Goal: Task Accomplishment & Management: Use online tool/utility

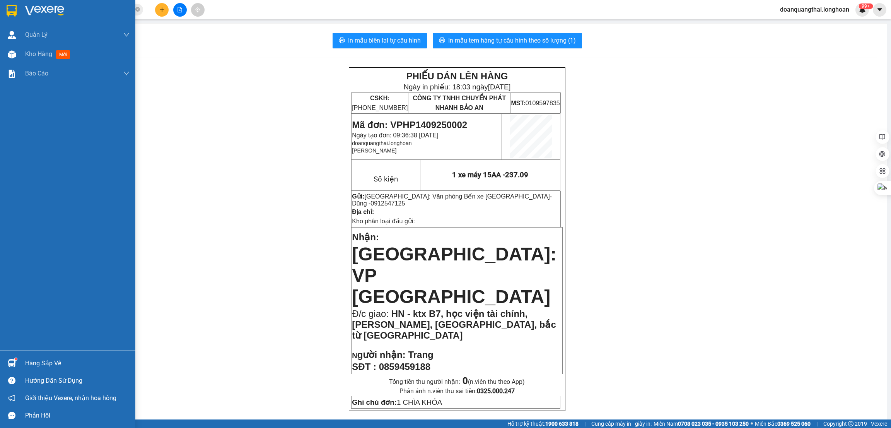
click at [8, 19] on div at bounding box center [67, 12] width 135 height 25
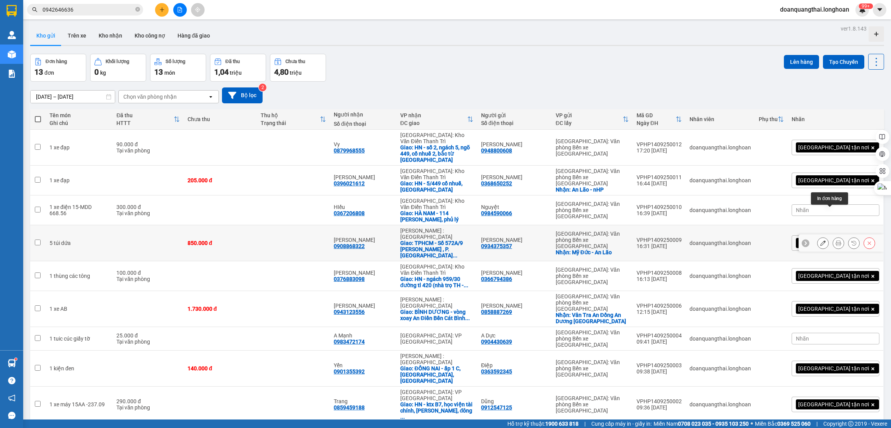
click at [833, 236] on button at bounding box center [838, 243] width 11 height 14
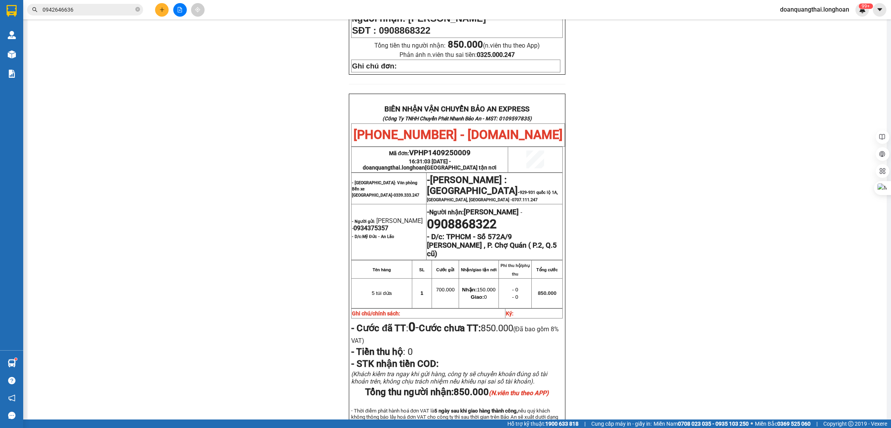
scroll to position [348, 0]
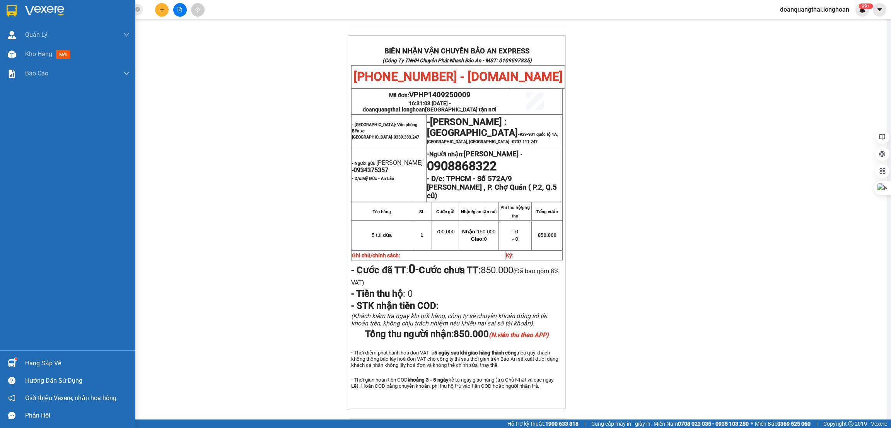
click at [17, 9] on div at bounding box center [12, 11] width 14 height 14
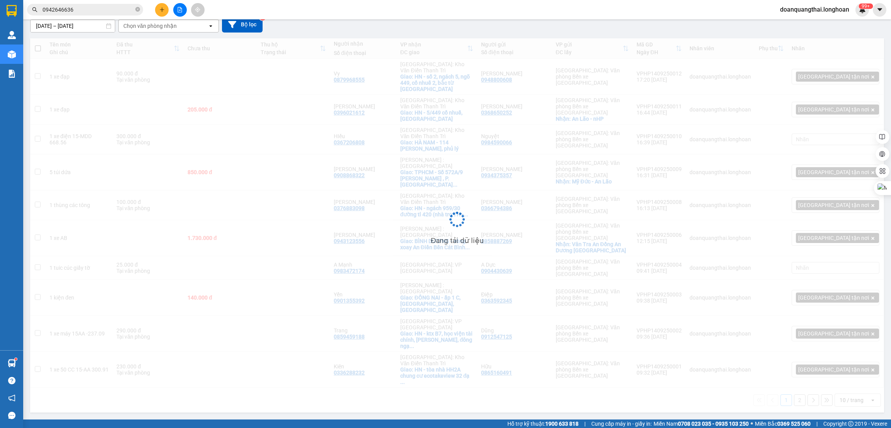
scroll to position [35, 0]
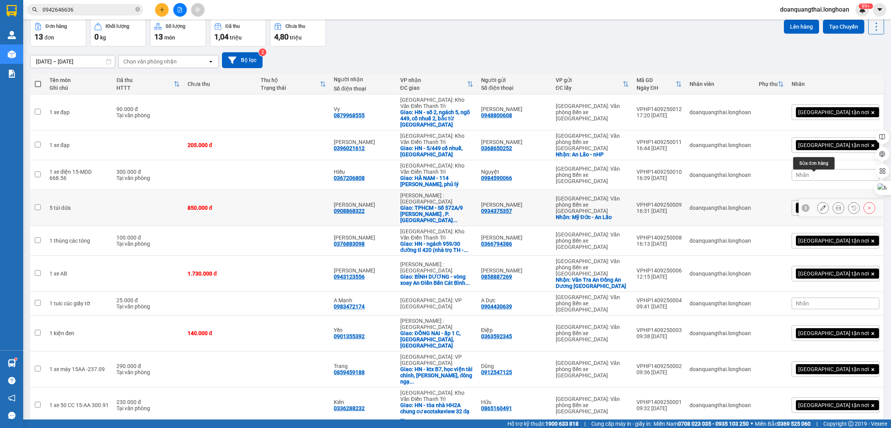
click at [821, 205] on icon at bounding box center [823, 207] width 5 height 5
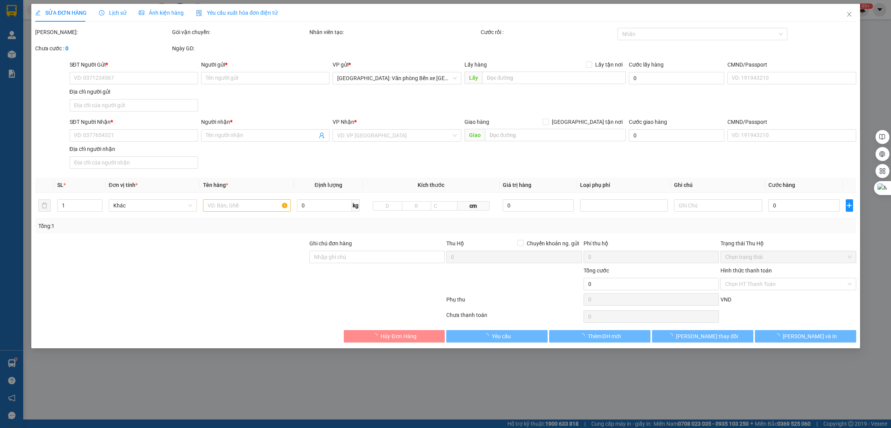
type input "0934375357"
type input "[PERSON_NAME]"
checkbox input "true"
type input "Mỹ Đức - An Lão"
type input "0908868322"
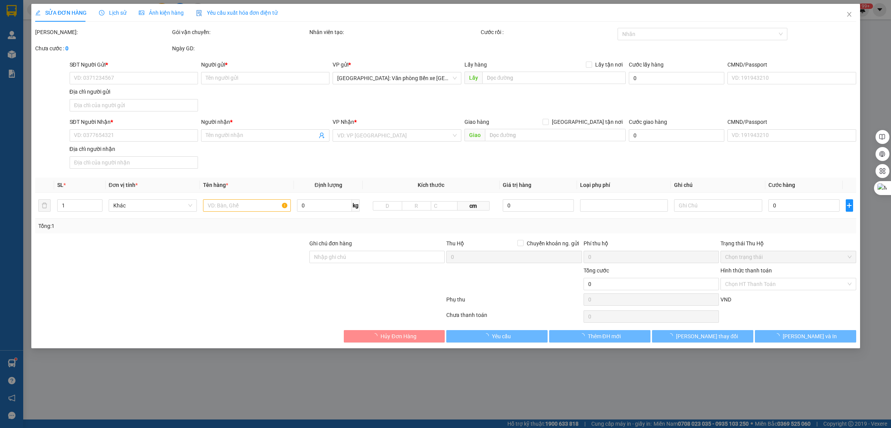
type input "[PERSON_NAME]"
checkbox input "true"
type input "TPHCM - Số 572A/9 [PERSON_NAME] , P. Chợ Quán ( P.2, Q.5 cũ)"
type input "850.000"
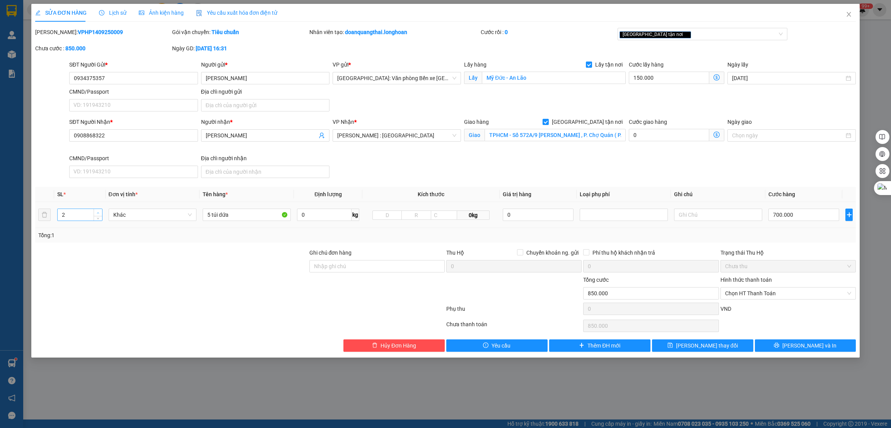
click at [96, 212] on span "up" at bounding box center [98, 212] width 5 height 5
type input "5"
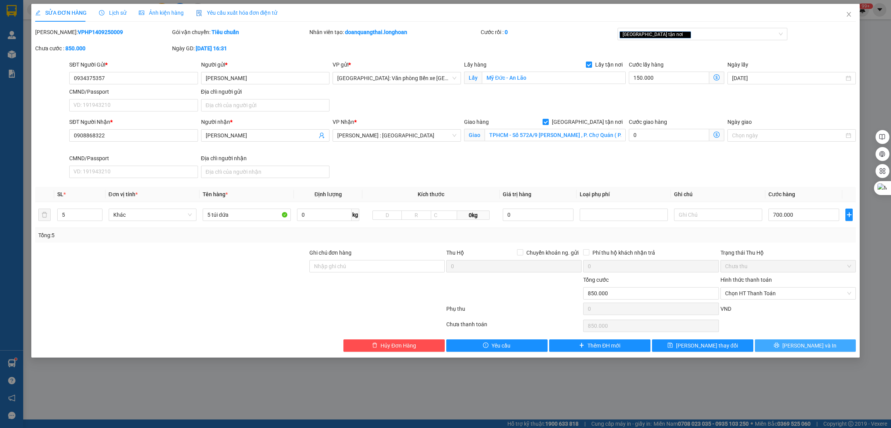
click at [802, 342] on span "[PERSON_NAME] và In" at bounding box center [810, 345] width 54 height 9
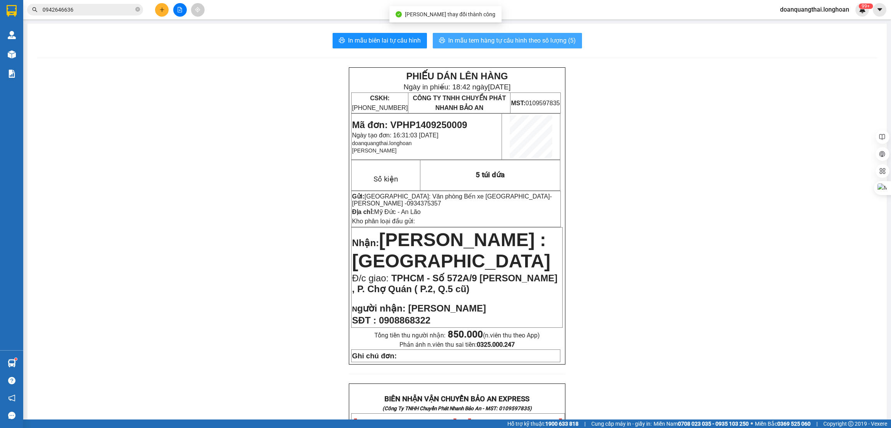
click at [526, 42] on span "In mẫu tem hàng tự cấu hình theo số lượng (5)" at bounding box center [512, 41] width 128 height 10
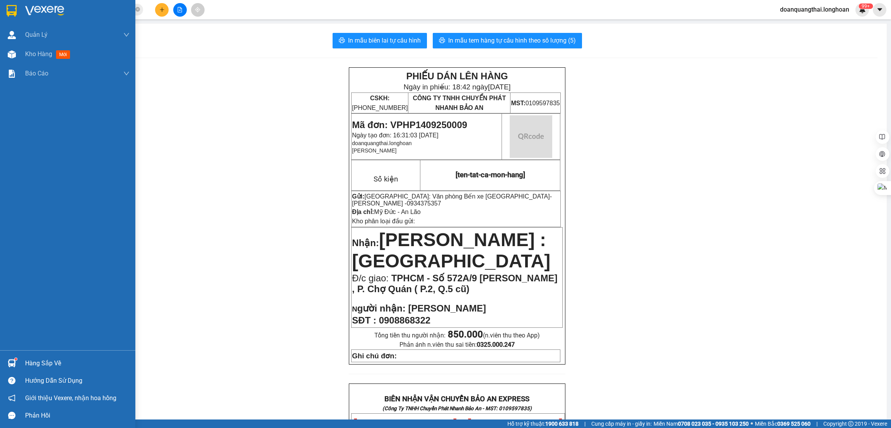
click at [11, 12] on img at bounding box center [12, 11] width 10 height 12
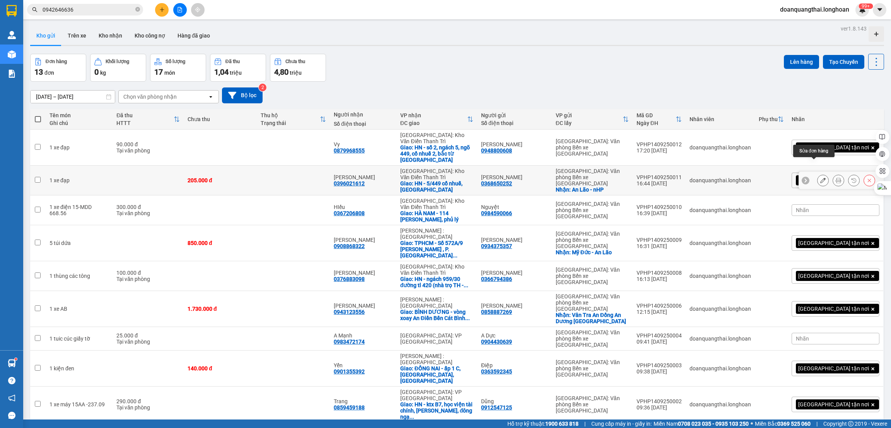
click at [818, 174] on button at bounding box center [823, 181] width 11 height 14
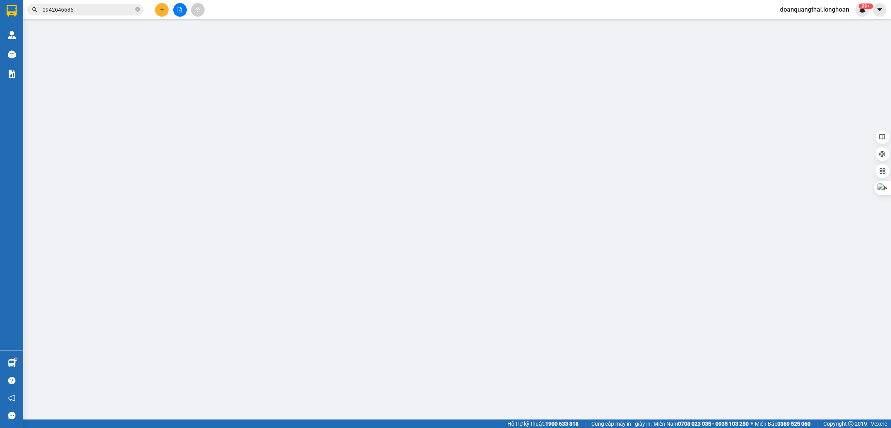
type input "0368650252"
type input "[PERSON_NAME]"
checkbox input "true"
type input "An Lão - nHP"
type input "0396021612"
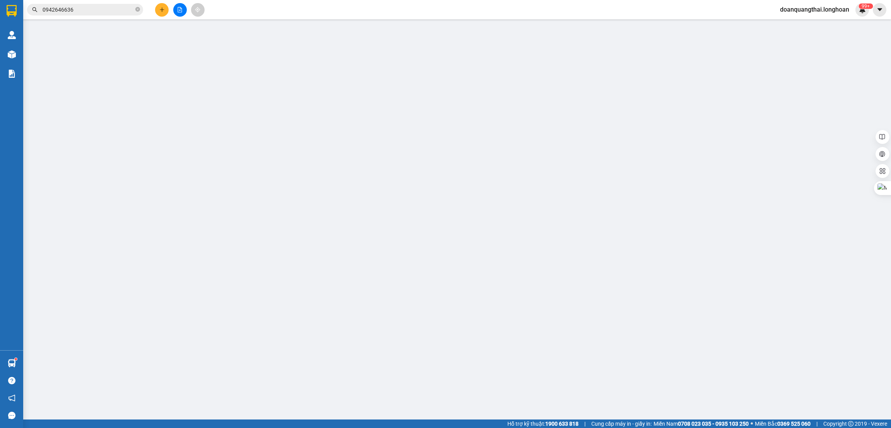
type input "[PERSON_NAME]"
checkbox input "true"
type input "HN - 5/449 cổ nhuế, [GEOGRAPHIC_DATA]"
type input "205.000"
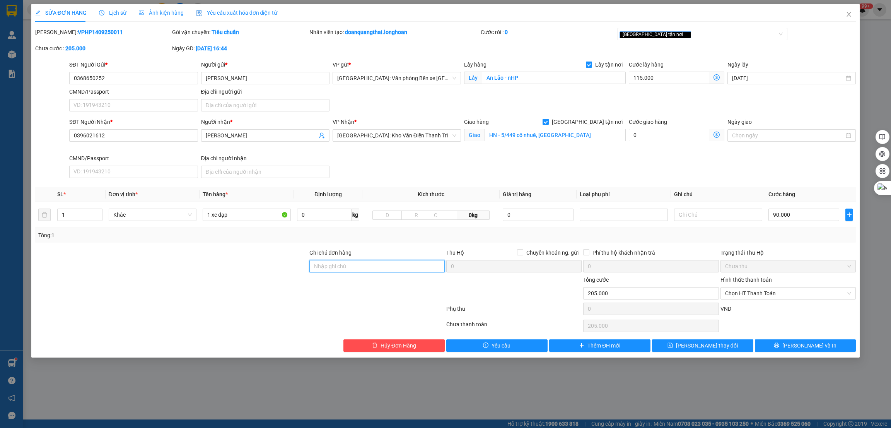
click at [399, 266] on input "Ghi chú đơn hàng" at bounding box center [376, 266] width 135 height 12
type input "GIAO HÀNG THỨ 3"
click at [811, 341] on button "[PERSON_NAME] và In" at bounding box center [805, 345] width 101 height 12
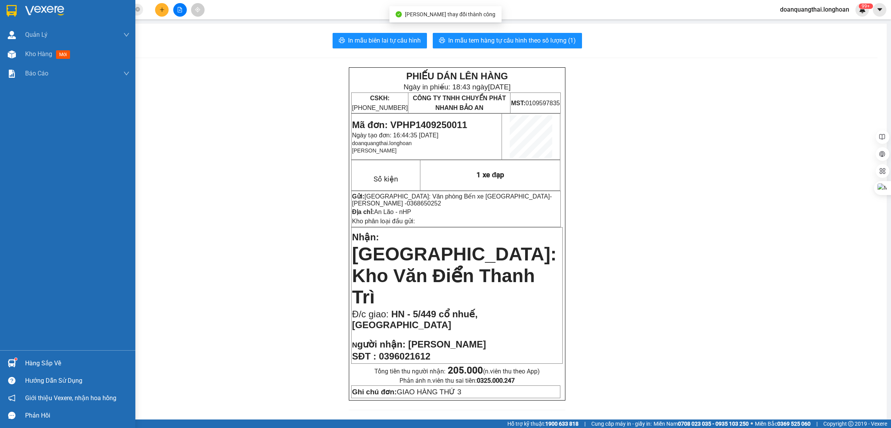
click at [10, 12] on img at bounding box center [12, 11] width 10 height 12
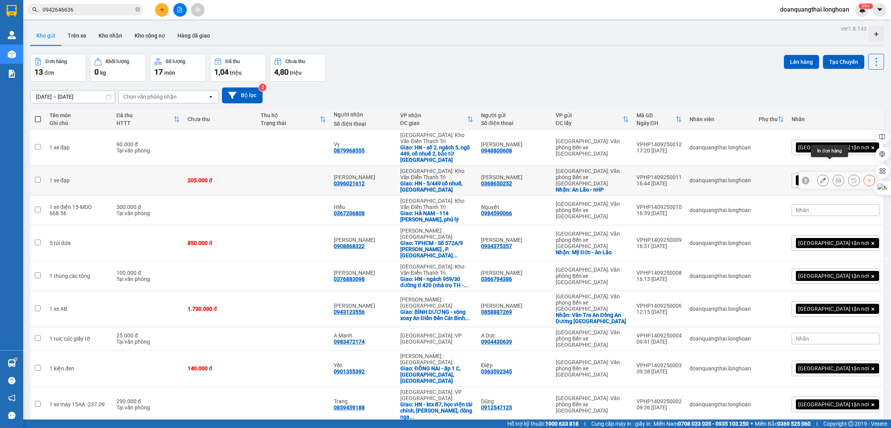
click at [821, 178] on icon at bounding box center [823, 180] width 5 height 5
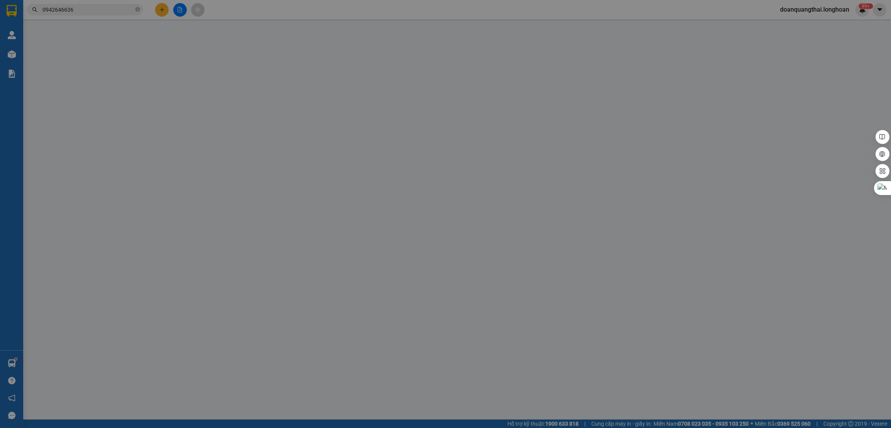
type input "0368650252"
type input "[PERSON_NAME]"
checkbox input "true"
type input "An Lão - nHP"
type input "0396021612"
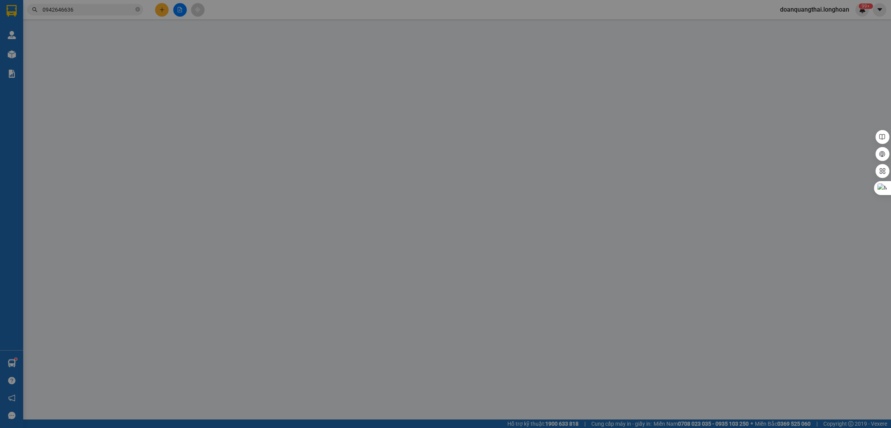
type input "[PERSON_NAME]"
checkbox input "true"
type input "HN - 5/449 cổ nhuế, [GEOGRAPHIC_DATA]"
type input "GIAO HÀNG THỨ 3"
type input "205.000"
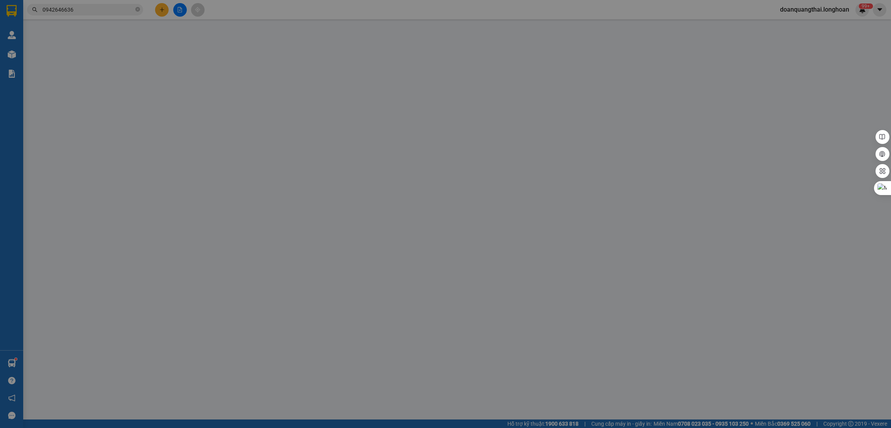
type input "205.000"
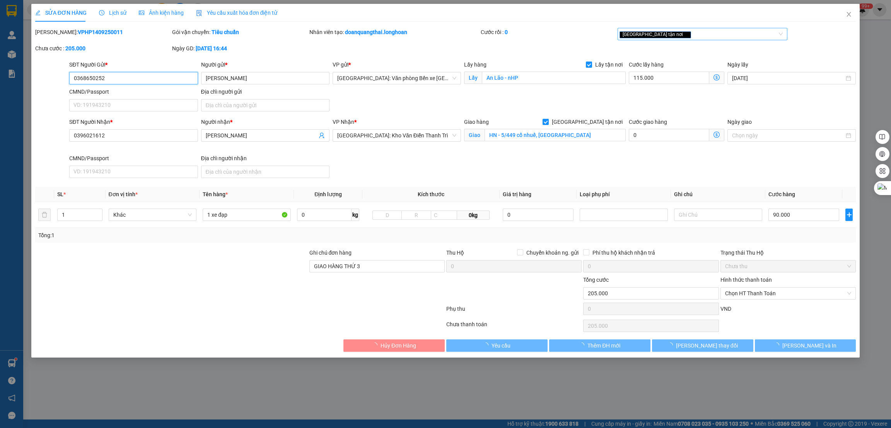
click at [699, 39] on div "[GEOGRAPHIC_DATA] tận nơi" at bounding box center [703, 34] width 170 height 12
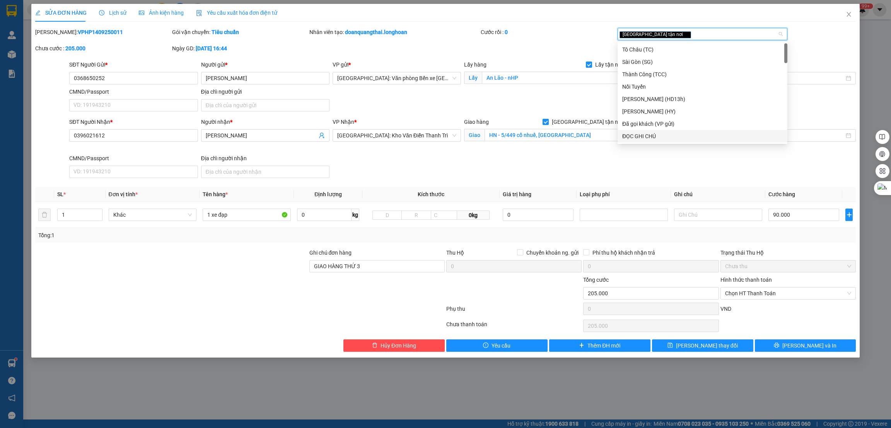
click at [660, 138] on div "ĐỌC GHI CHÚ" at bounding box center [702, 136] width 161 height 9
click at [294, 310] on div at bounding box center [239, 310] width 411 height 15
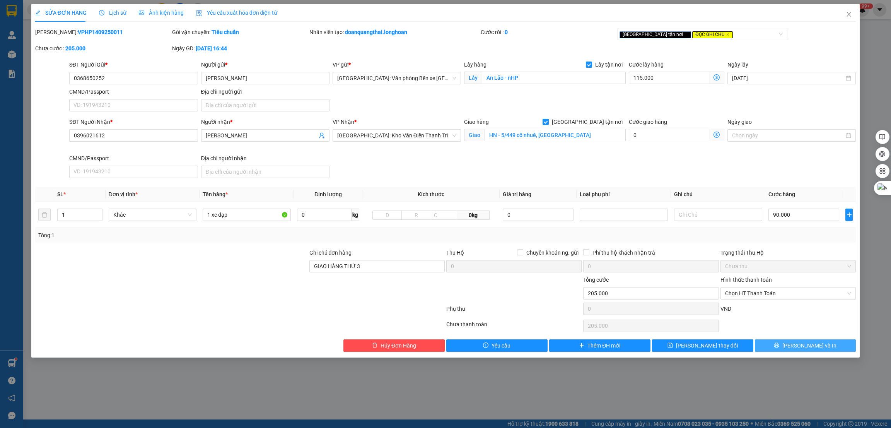
click at [840, 343] on button "[PERSON_NAME] và In" at bounding box center [805, 345] width 101 height 12
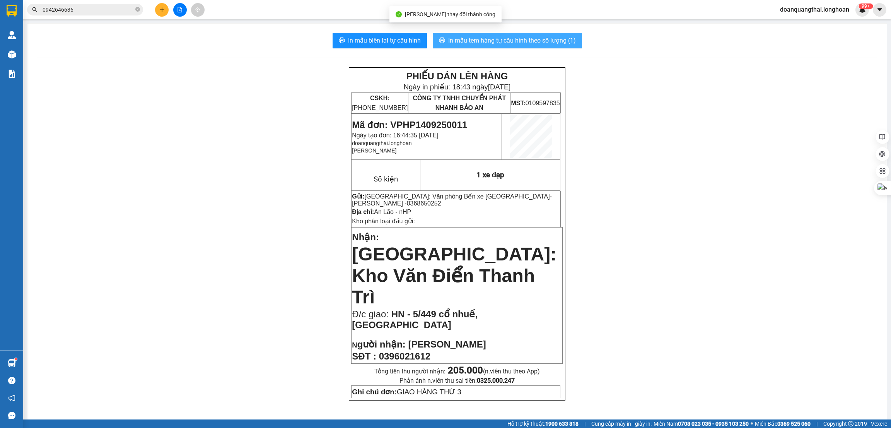
click at [495, 36] on span "In mẫu tem hàng tự cấu hình theo số lượng (1)" at bounding box center [512, 41] width 128 height 10
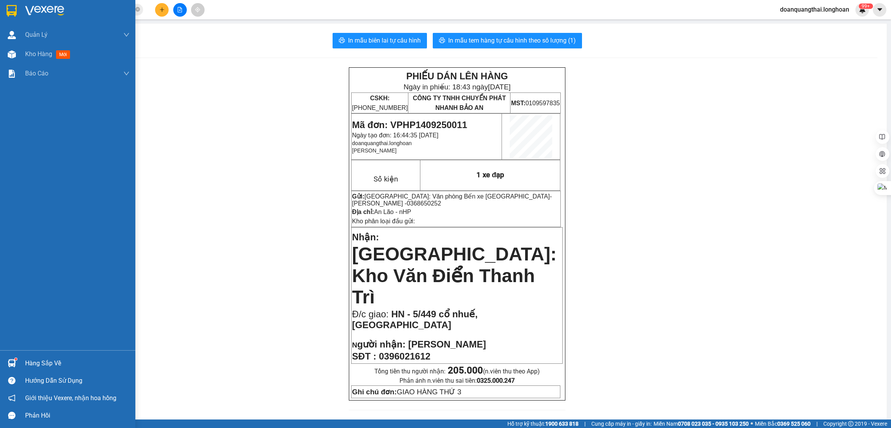
click at [3, 10] on div at bounding box center [67, 12] width 135 height 25
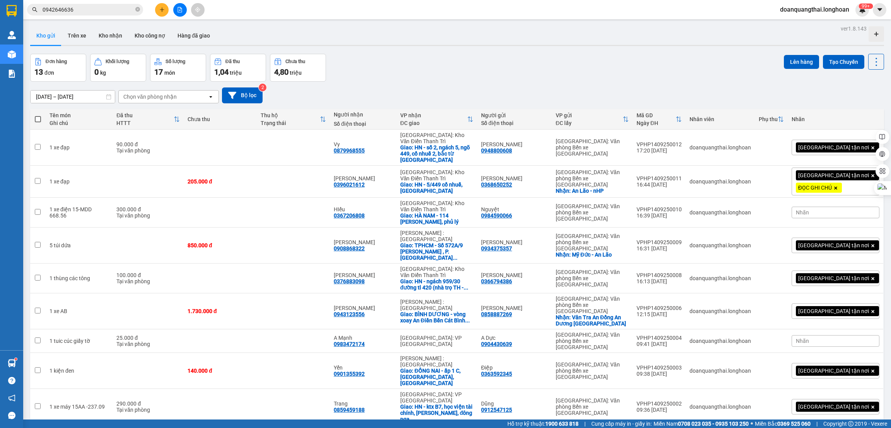
click at [853, 386] on span "100 / trang" at bounding box center [846, 384] width 28 height 8
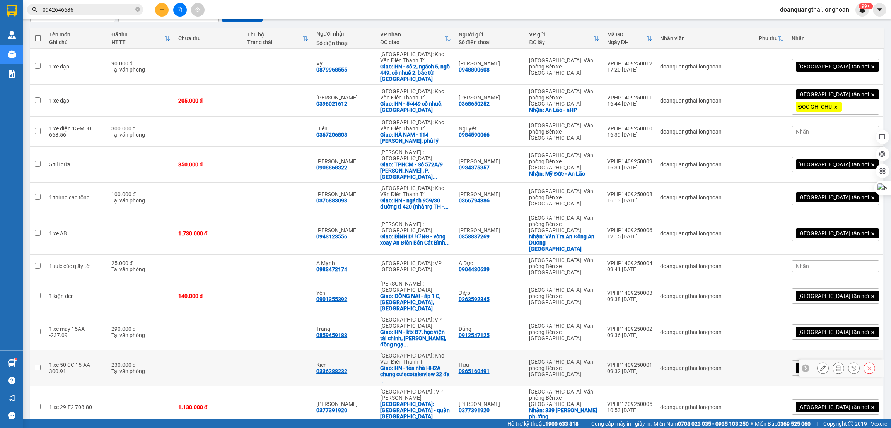
scroll to position [116, 0]
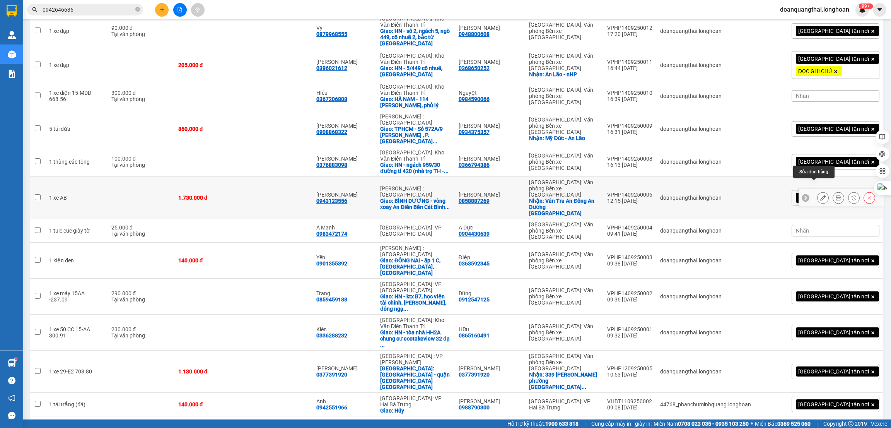
click at [821, 195] on icon at bounding box center [823, 197] width 5 height 5
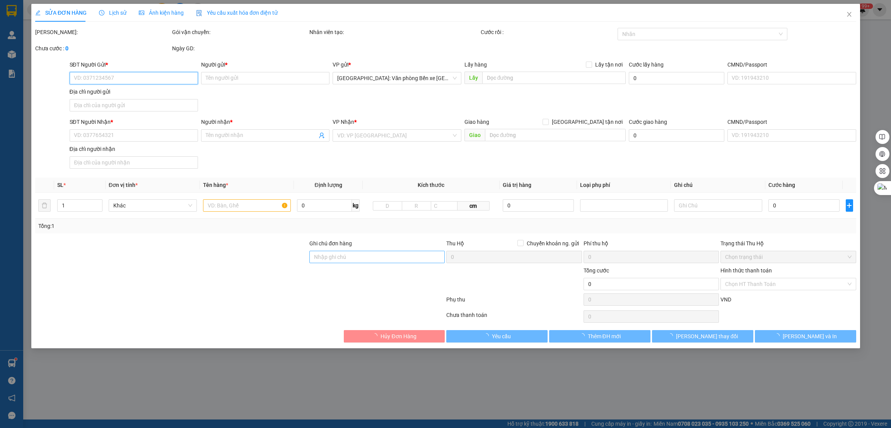
type input "0858887269"
type input "[PERSON_NAME]"
checkbox input "true"
type input "Vân Tra An Đồng An Dương [GEOGRAPHIC_DATA]"
type input "0943123556"
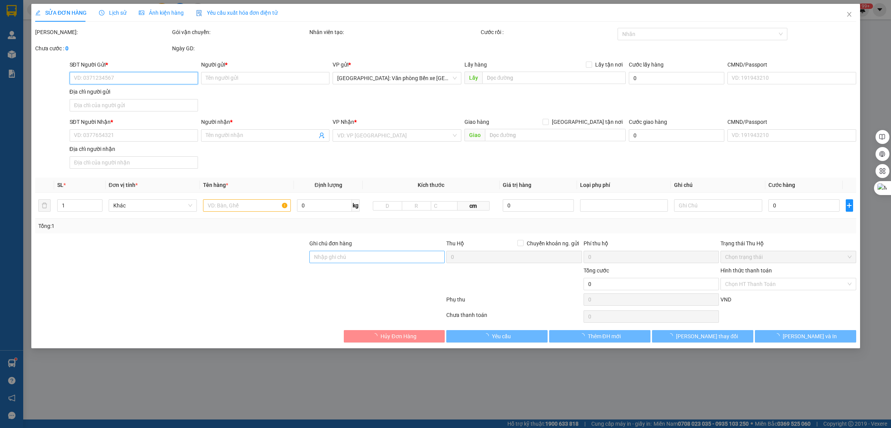
type input "[PERSON_NAME]"
checkbox input "true"
type input "BÌNH DƯƠNG - vòng xoay An Điền Bến Cát Bình Dương"
type input "1.730.000"
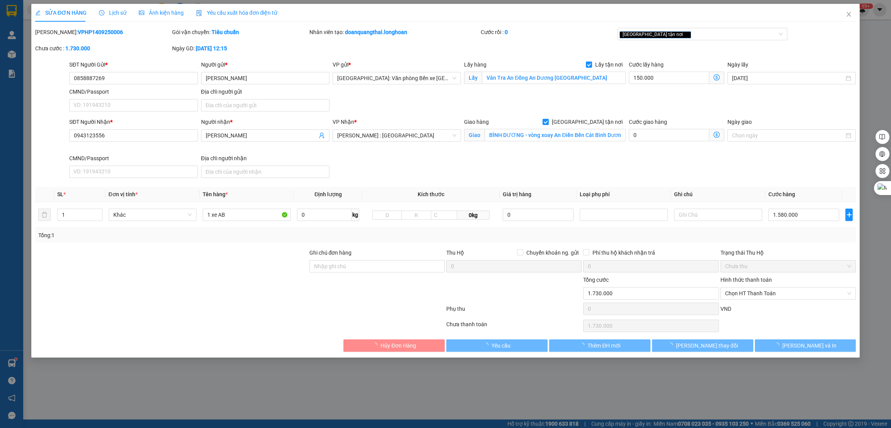
click at [361, 257] on div "Ghi chú đơn hàng" at bounding box center [376, 254] width 135 height 12
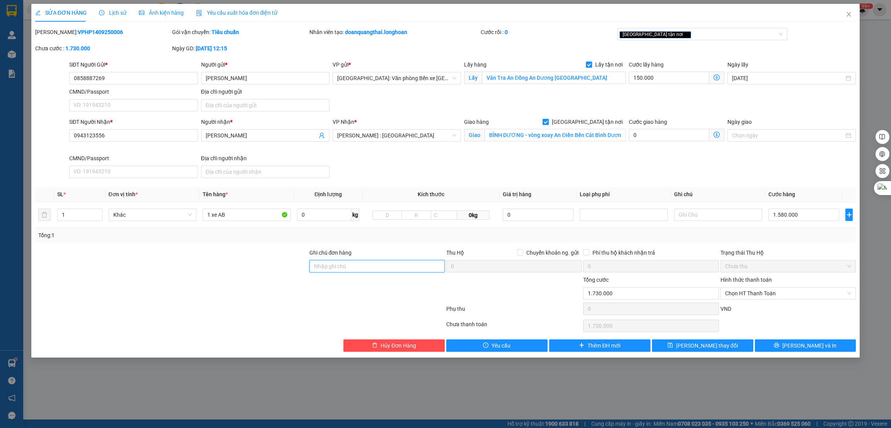
click at [362, 267] on input "Ghi chú đơn hàng" at bounding box center [376, 266] width 135 height 12
type input "1 CHÌA KHÓA"
click at [246, 216] on input "1 xe AB" at bounding box center [247, 215] width 88 height 12
click at [149, 14] on span "Ảnh kiện hàng" at bounding box center [161, 13] width 45 height 6
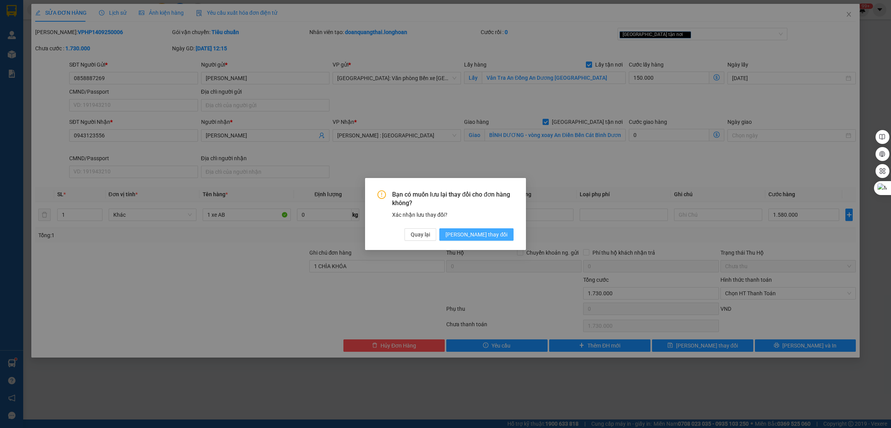
click at [490, 230] on span "[PERSON_NAME] thay đổi" at bounding box center [477, 234] width 62 height 9
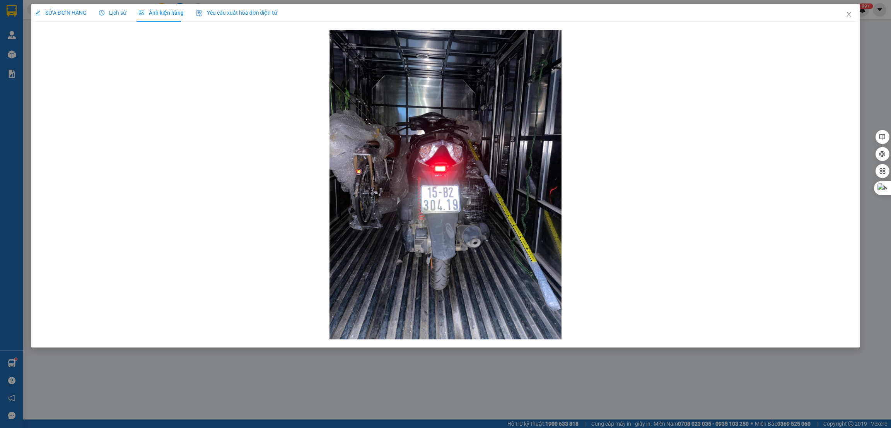
click at [62, 14] on span "SỬA ĐƠN HÀNG" at bounding box center [60, 13] width 51 height 6
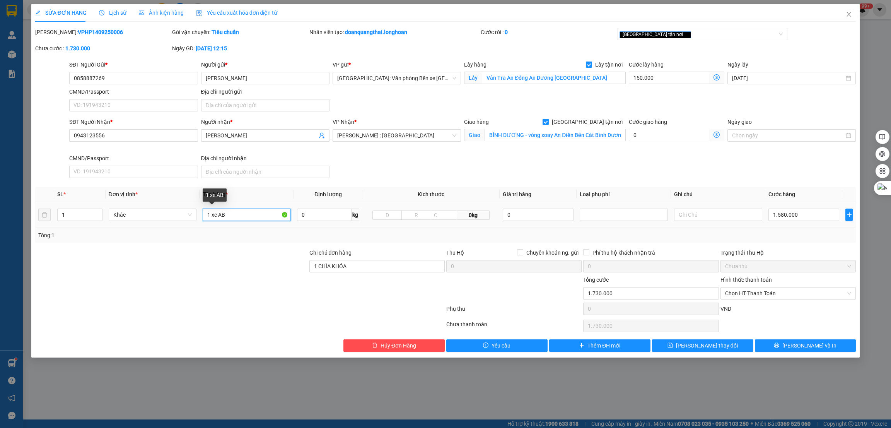
click at [264, 210] on input "1 xe AB" at bounding box center [247, 215] width 88 height 12
type input "1 xe AB 15-b2 304.19"
click at [794, 350] on button "[PERSON_NAME] và In" at bounding box center [805, 345] width 101 height 12
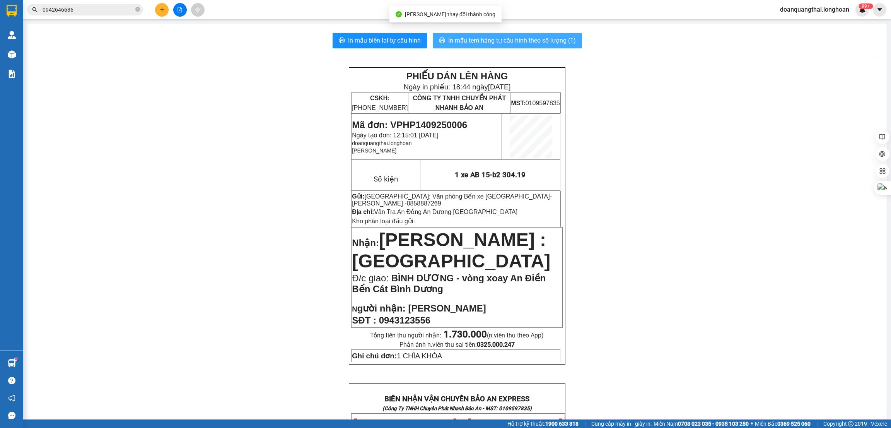
click at [542, 37] on span "In mẫu tem hàng tự cấu hình theo số lượng (1)" at bounding box center [512, 41] width 128 height 10
click at [213, 169] on div "PHIẾU DÁN LÊN HÀNG Ngày in phiếu: 18:44 [DATE] CSKH: [PHONE_NUMBER] CÔNG TY TNH…" at bounding box center [457, 417] width 841 height 700
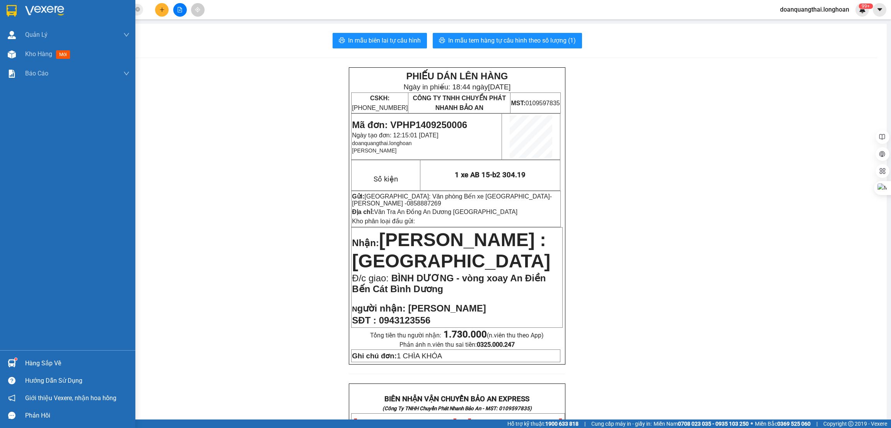
click at [12, 7] on img at bounding box center [12, 11] width 10 height 12
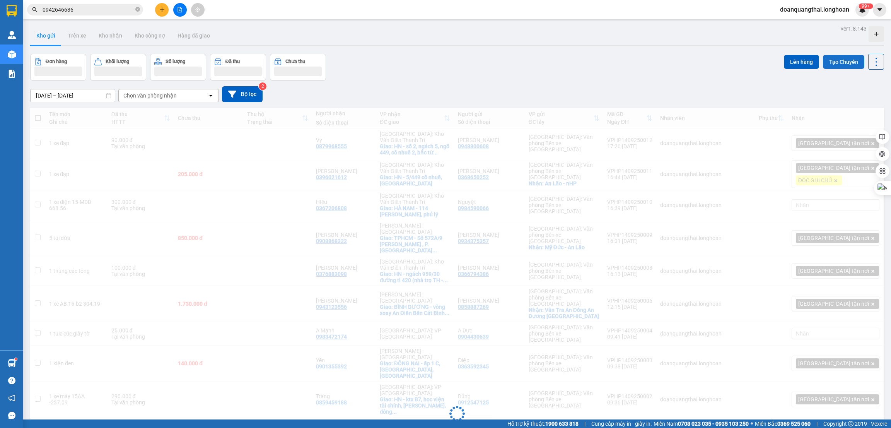
click at [839, 62] on button "Tạo Chuyến" at bounding box center [843, 62] width 41 height 14
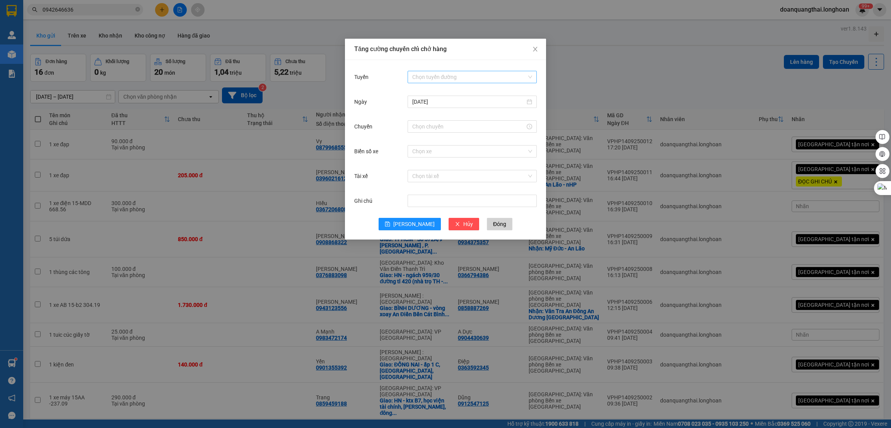
click at [423, 81] on input "Tuyến" at bounding box center [469, 77] width 115 height 12
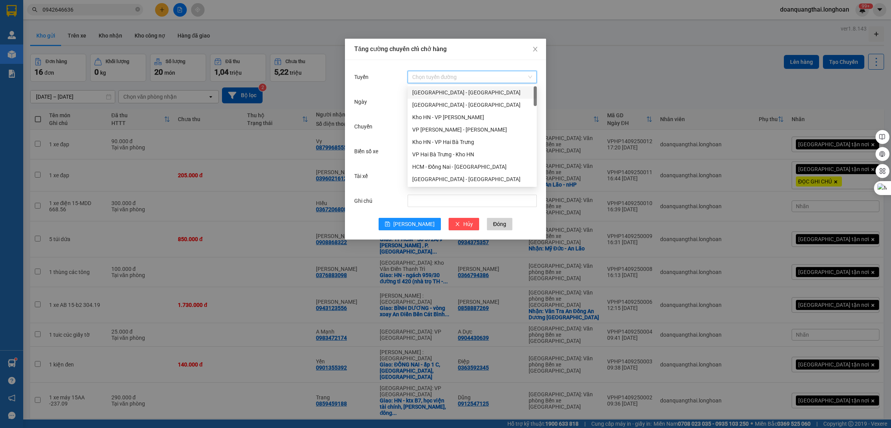
click at [443, 92] on div "[GEOGRAPHIC_DATA] - [GEOGRAPHIC_DATA]" at bounding box center [472, 92] width 120 height 9
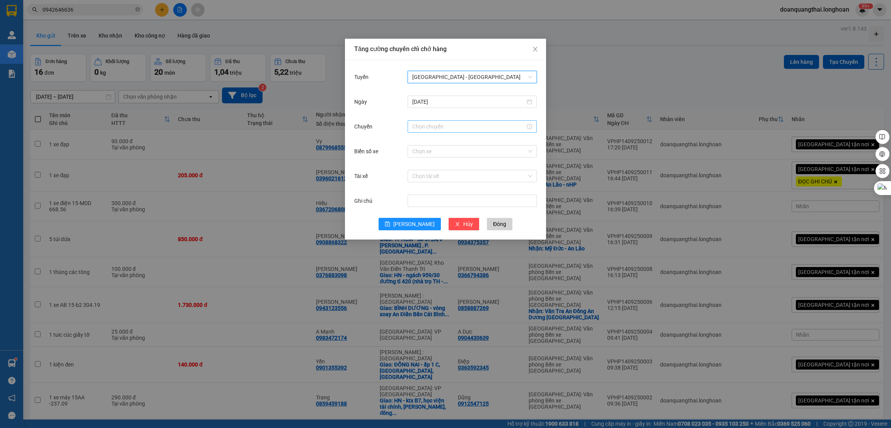
click at [451, 131] on div at bounding box center [472, 126] width 129 height 12
click at [417, 159] on div "23" at bounding box center [419, 158] width 22 height 11
type input "23:00"
click at [434, 243] on button "OK" at bounding box center [440, 243] width 14 height 9
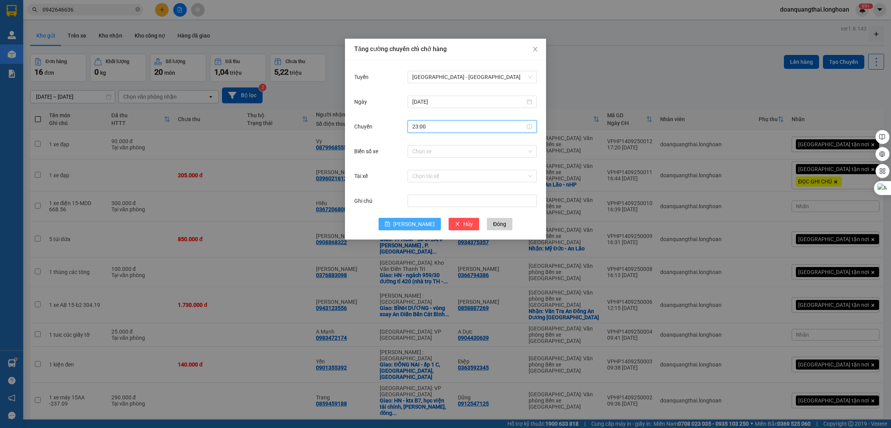
click at [407, 220] on button "[PERSON_NAME]" at bounding box center [410, 224] width 62 height 12
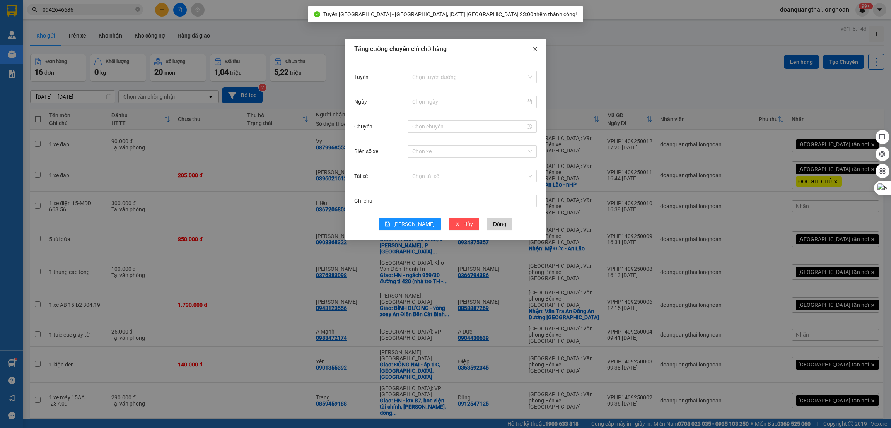
click at [539, 48] on span "Close" at bounding box center [536, 50] width 22 height 22
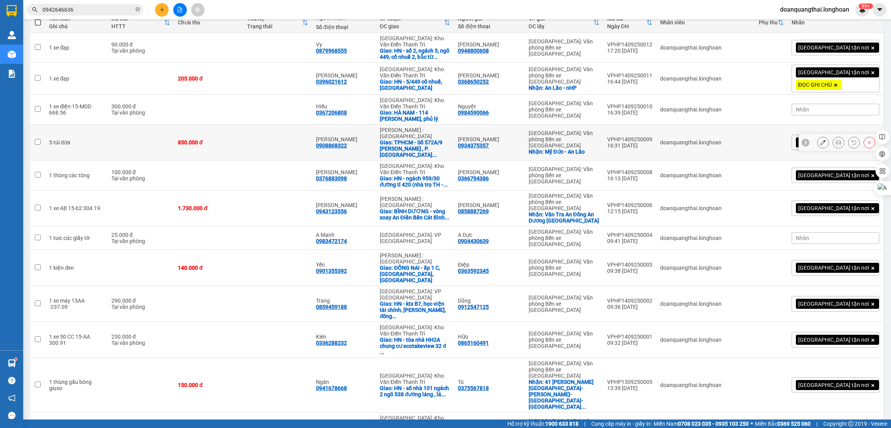
scroll to position [0, 0]
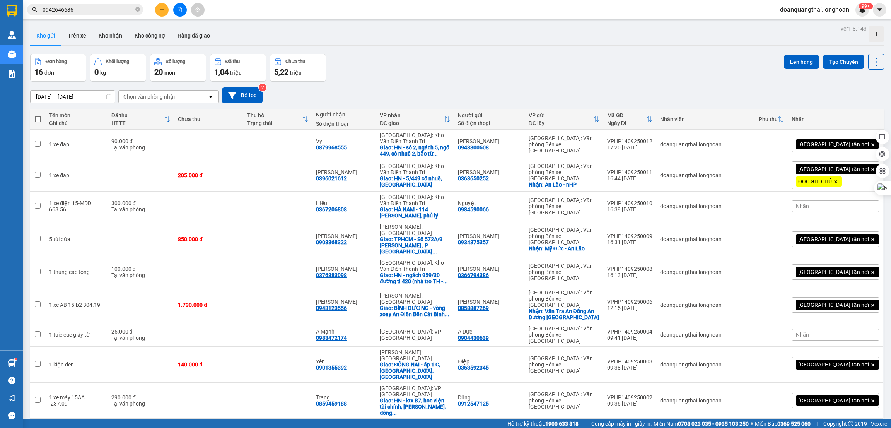
click at [37, 121] on span at bounding box center [38, 119] width 6 height 6
click at [38, 115] on input "checkbox" at bounding box center [38, 115] width 0 height 0
checkbox input "true"
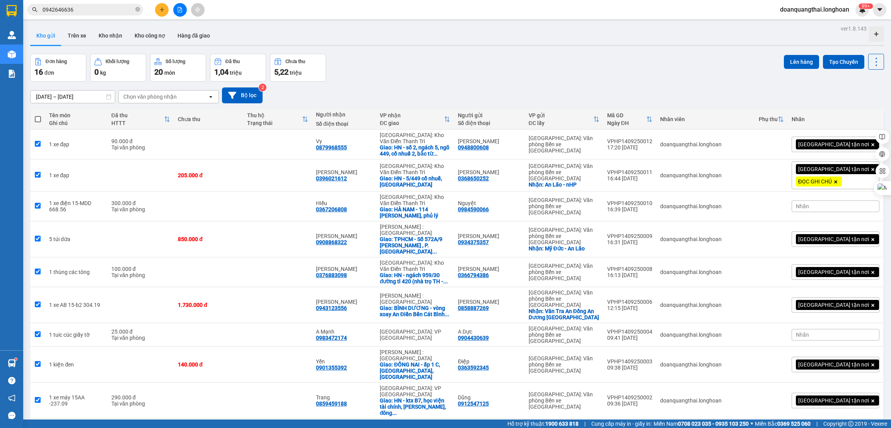
checkbox input "true"
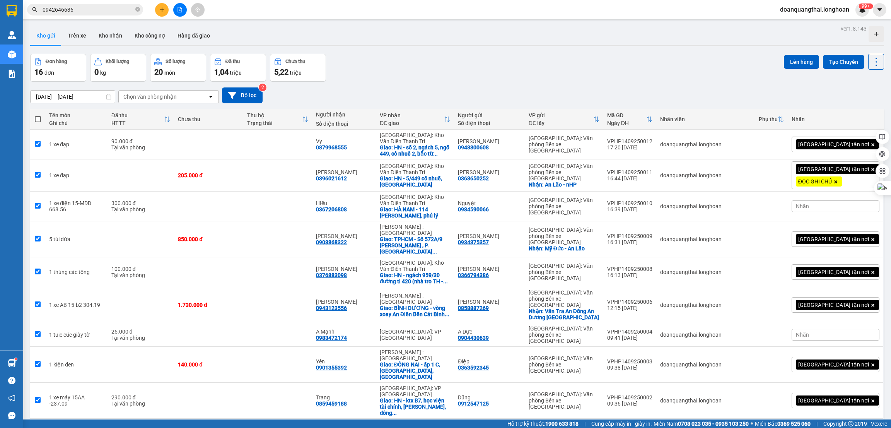
checkbox input "true"
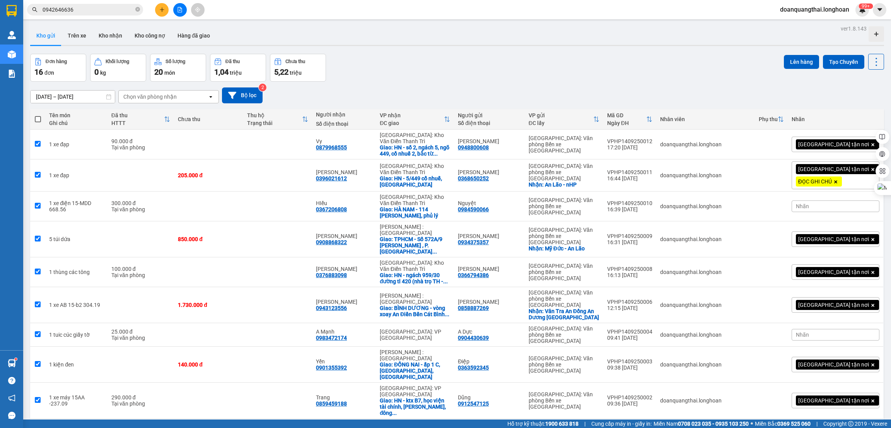
checkbox input "true"
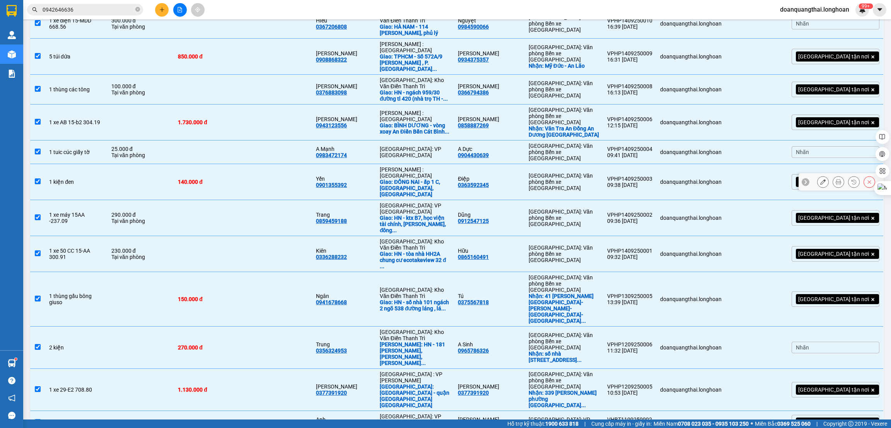
scroll to position [194, 0]
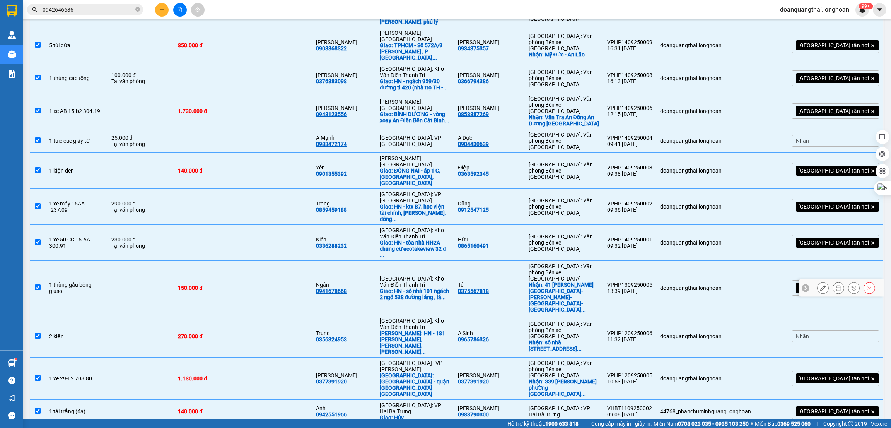
click at [36, 284] on input "checkbox" at bounding box center [38, 287] width 6 height 6
checkbox input "false"
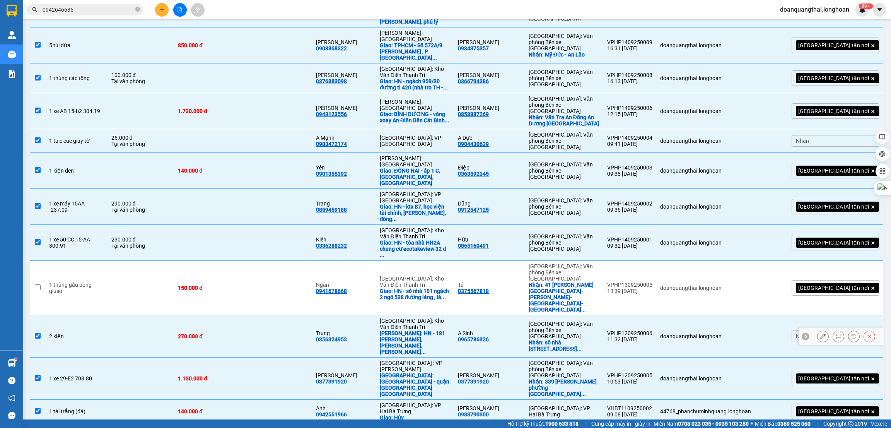
click at [38, 333] on input "checkbox" at bounding box center [38, 336] width 6 height 6
checkbox input "false"
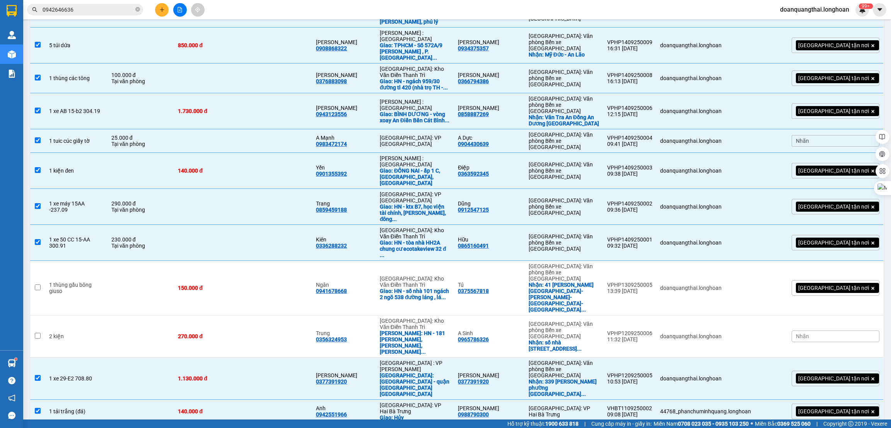
checkbox input "false"
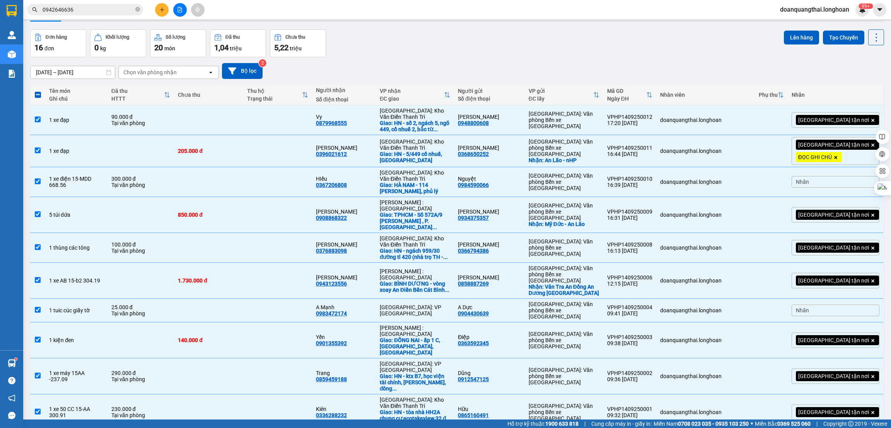
scroll to position [20, 0]
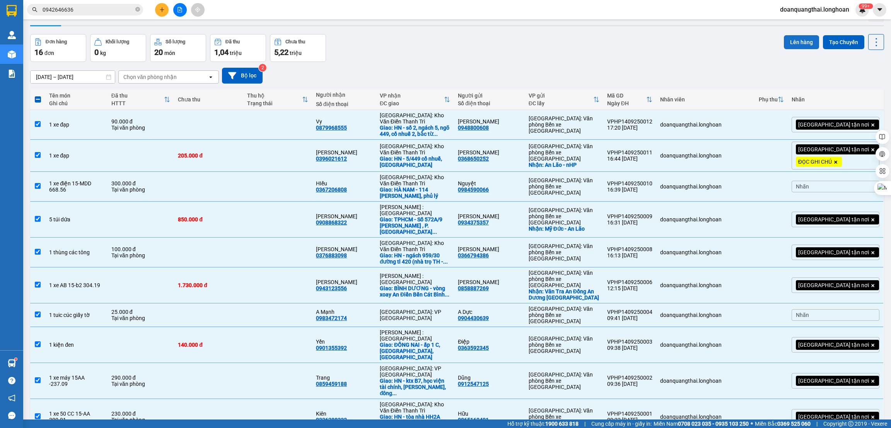
click at [784, 40] on button "Lên hàng" at bounding box center [801, 42] width 35 height 14
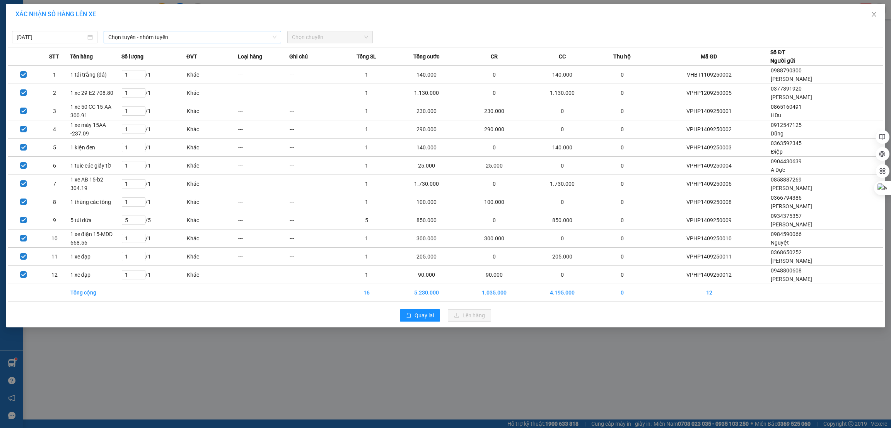
click at [199, 33] on span "Chọn tuyến - nhóm tuyến" at bounding box center [192, 37] width 168 height 12
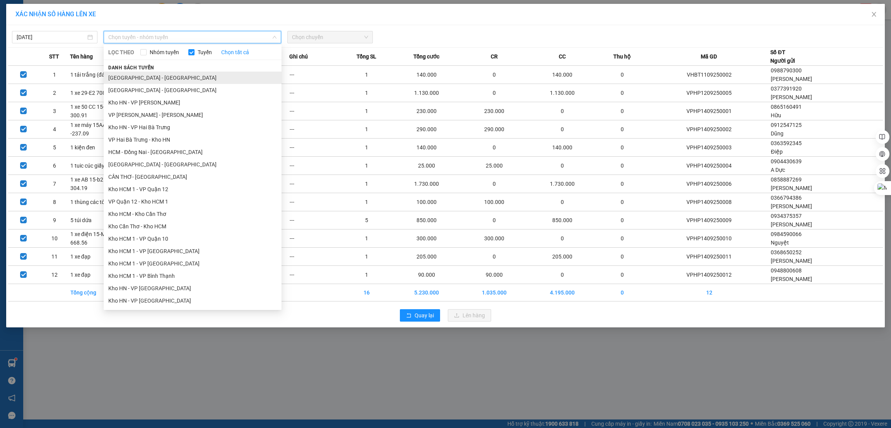
click at [136, 77] on li "[GEOGRAPHIC_DATA] - [GEOGRAPHIC_DATA]" at bounding box center [193, 78] width 178 height 12
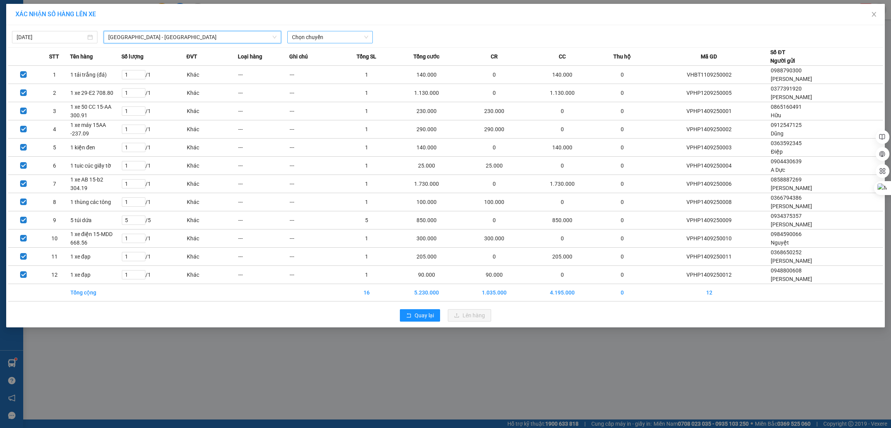
click at [308, 37] on span "Chọn chuyến" at bounding box center [330, 37] width 76 height 12
click at [309, 61] on div "23:00 (TC)" at bounding box center [322, 65] width 60 height 9
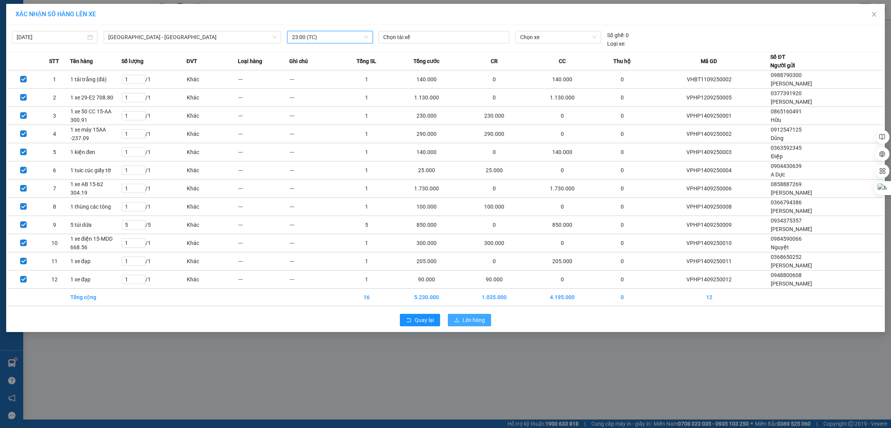
click at [465, 320] on span "Lên hàng" at bounding box center [474, 320] width 22 height 9
